Goal: Task Accomplishment & Management: Manage account settings

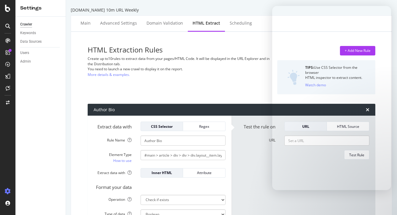
select select "exist"
select select "list"
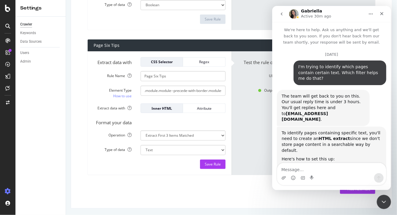
scroll to position [1144, 0]
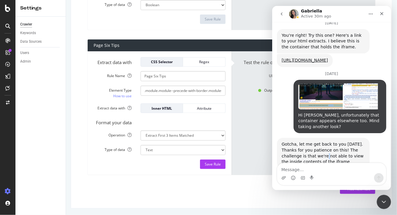
drag, startPoint x: 321, startPoint y: 137, endPoint x: 326, endPoint y: 137, distance: 5.3
click at [326, 142] on div "Gotcha, let me get back to you [DATE]. Thanks for you patience on this! The cha…" at bounding box center [322, 153] width 83 height 23
drag, startPoint x: 326, startPoint y: 143, endPoint x: 321, endPoint y: 143, distance: 5.6
click at [321, 143] on div "Gotcha, let me get back to you [DATE]. Thanks for you patience on this! The cha…" at bounding box center [322, 153] width 83 height 23
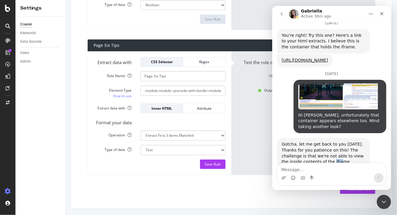
click at [321, 143] on div "Gotcha, let me get back to you [DATE]. Thanks for you patience on this! The cha…" at bounding box center [322, 153] width 83 height 23
drag, startPoint x: 309, startPoint y: 136, endPoint x: 317, endPoint y: 136, distance: 7.4
click at [317, 142] on div "Gotcha, let me get back to you [DATE]. Thanks for you patience on this! The cha…" at bounding box center [322, 153] width 83 height 23
click at [319, 142] on div "Gotcha, let me get back to you [DATE]. Thanks for you patience on this! The cha…" at bounding box center [322, 153] width 83 height 23
drag, startPoint x: 320, startPoint y: 137, endPoint x: 329, endPoint y: 137, distance: 8.9
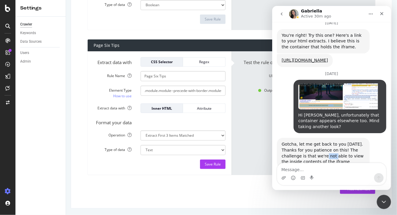
click at [329, 142] on div "Gotcha, let me get back to you [DATE]. Thanks for you patience on this! The cha…" at bounding box center [322, 153] width 83 height 23
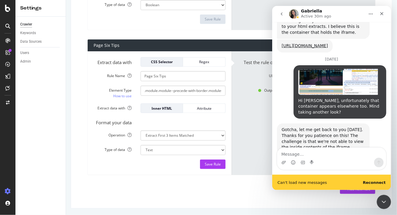
scroll to position [1160, 0]
